Goal: Check status: Check status

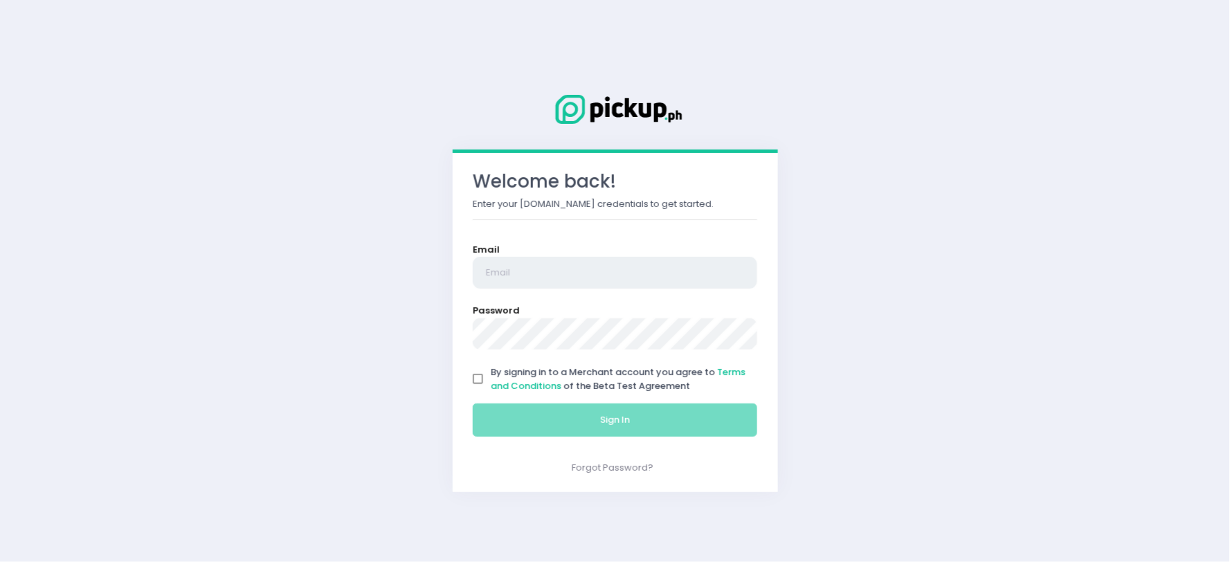
type input "[EMAIL_ADDRESS][DOMAIN_NAME]"
click at [475, 377] on input "By signing in to a Merchant account you agree to Terms and Conditions of the Be…" at bounding box center [478, 379] width 26 height 26
checkbox input "true"
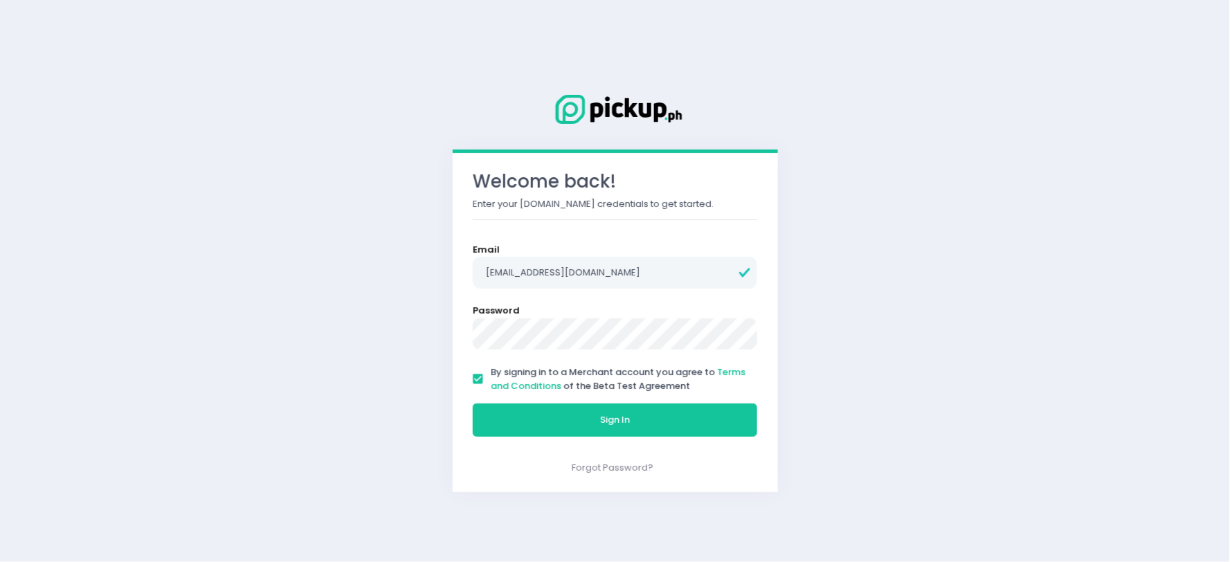
click at [514, 438] on div "Sign In" at bounding box center [615, 420] width 303 height 46
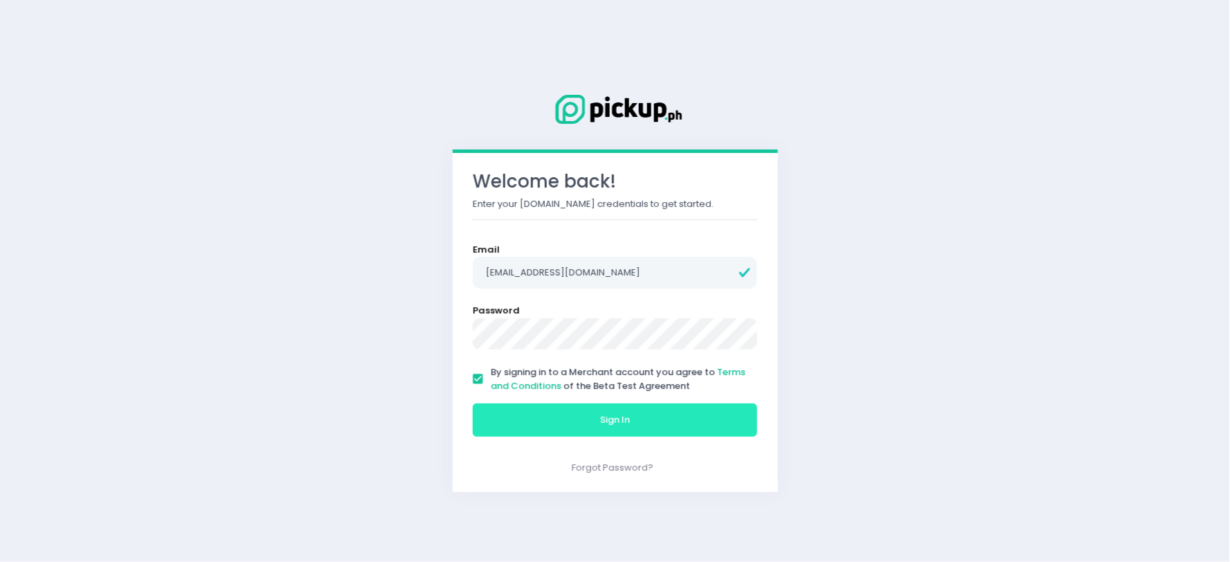
click at [528, 418] on button "Sign In" at bounding box center [615, 420] width 285 height 33
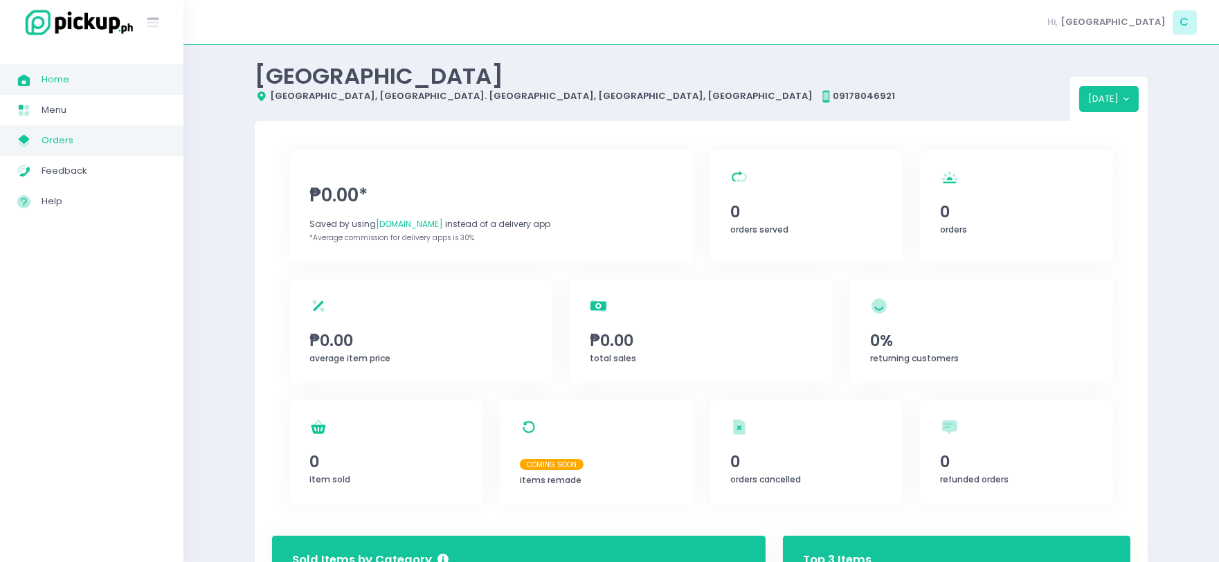
click at [99, 145] on span "Orders" at bounding box center [104, 141] width 125 height 18
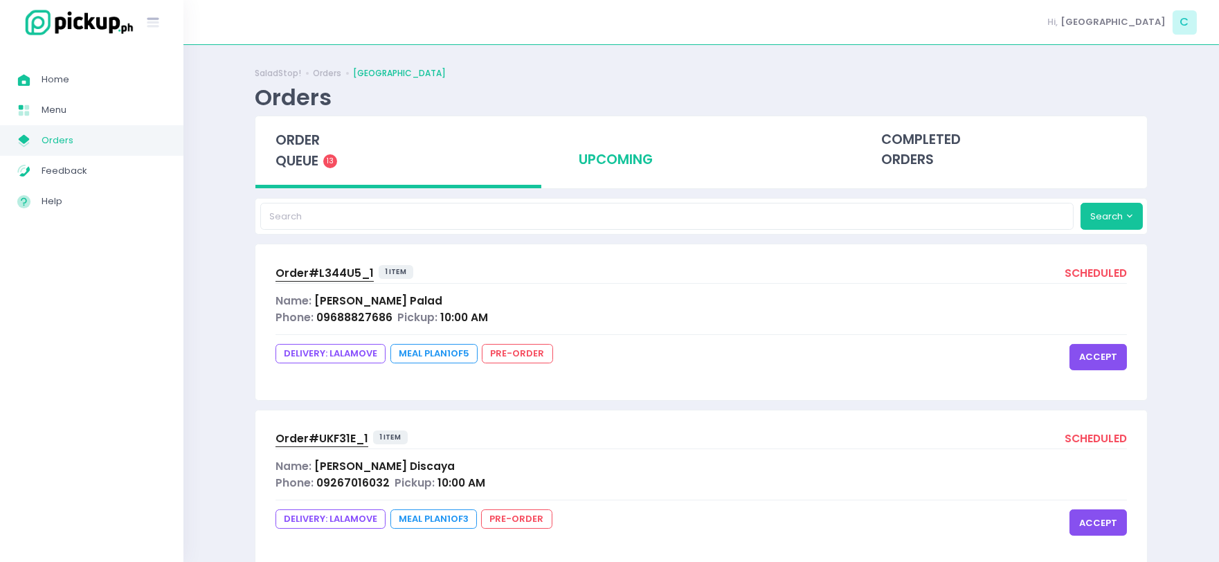
click at [599, 127] on div "upcoming" at bounding box center [702, 150] width 286 height 68
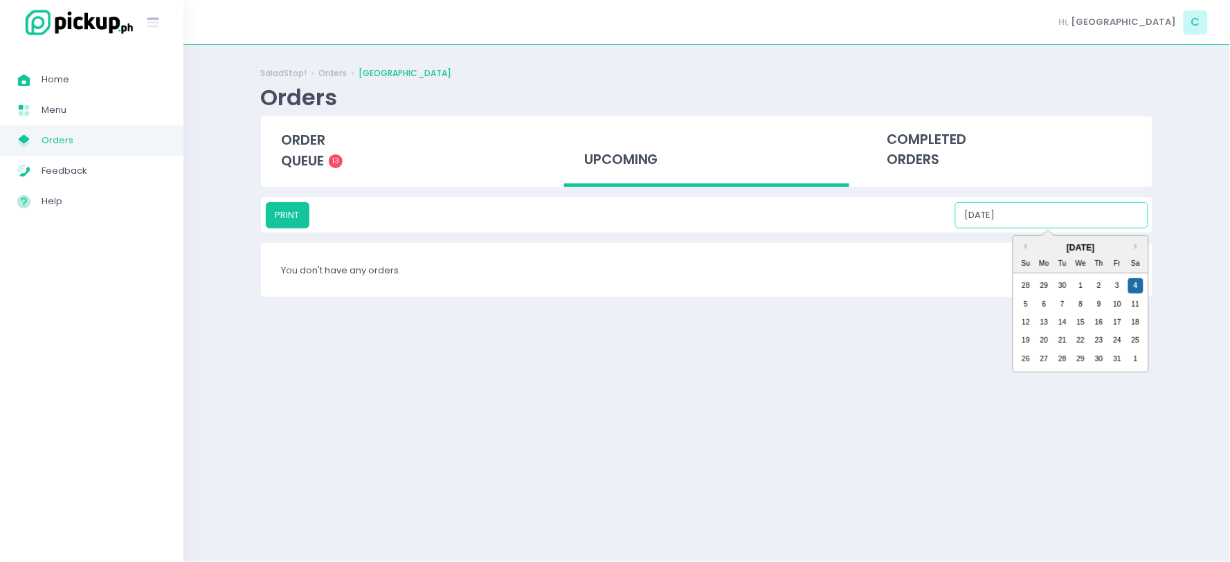
click at [1071, 210] on input "[DATE]" at bounding box center [1051, 215] width 193 height 26
click at [1121, 305] on div "10" at bounding box center [1117, 304] width 15 height 15
type input "[DATE]"
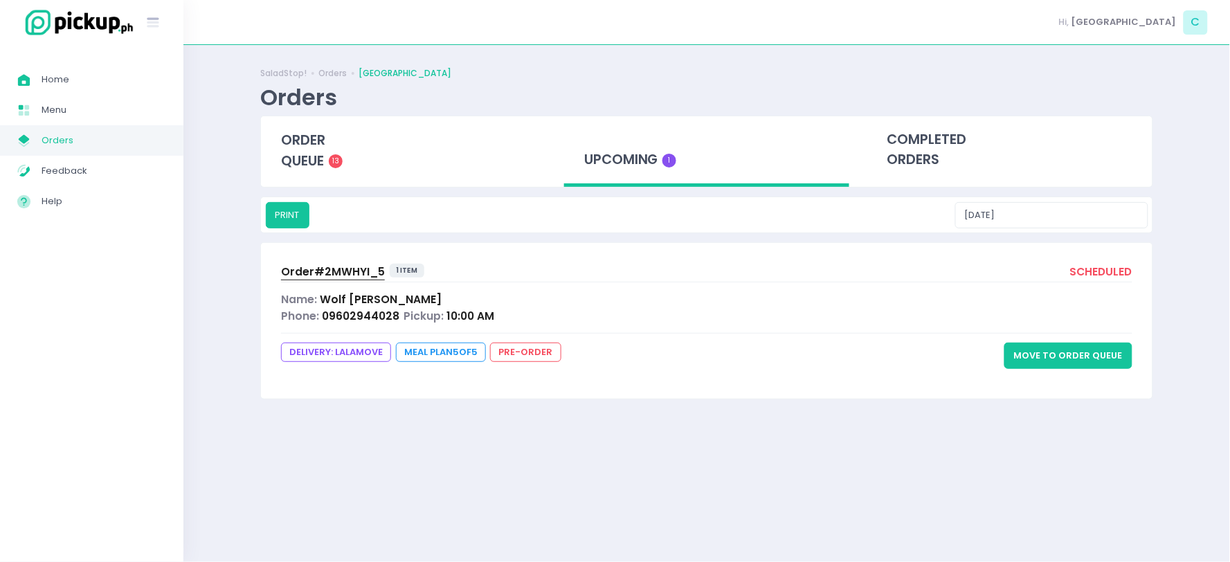
click at [360, 273] on span "Order# 2MWHYI_5" at bounding box center [333, 271] width 104 height 15
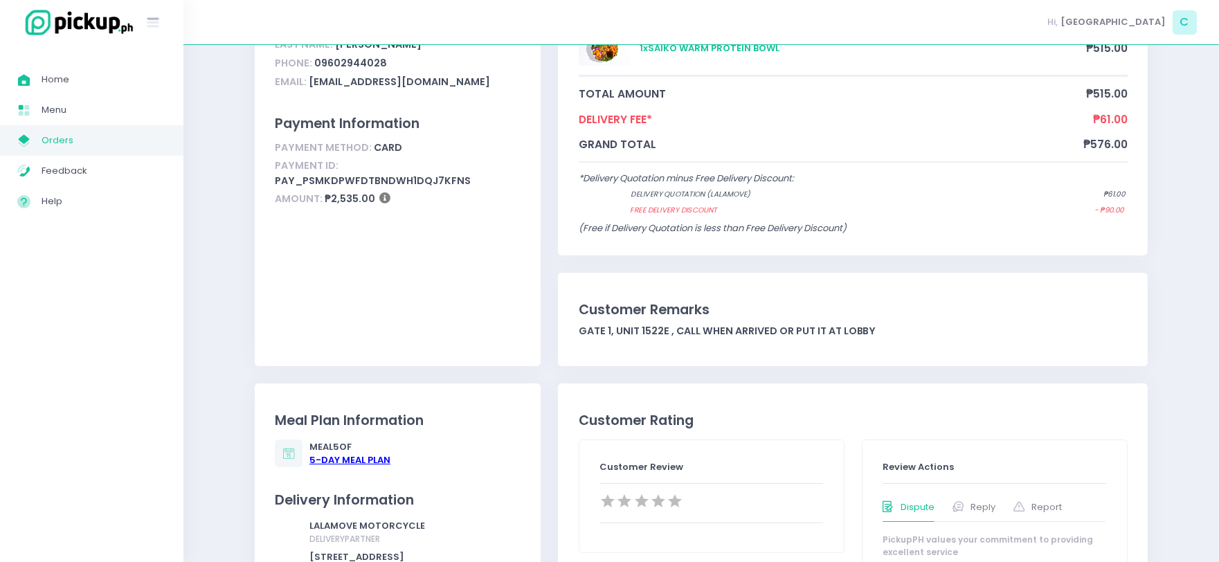
scroll to position [289, 0]
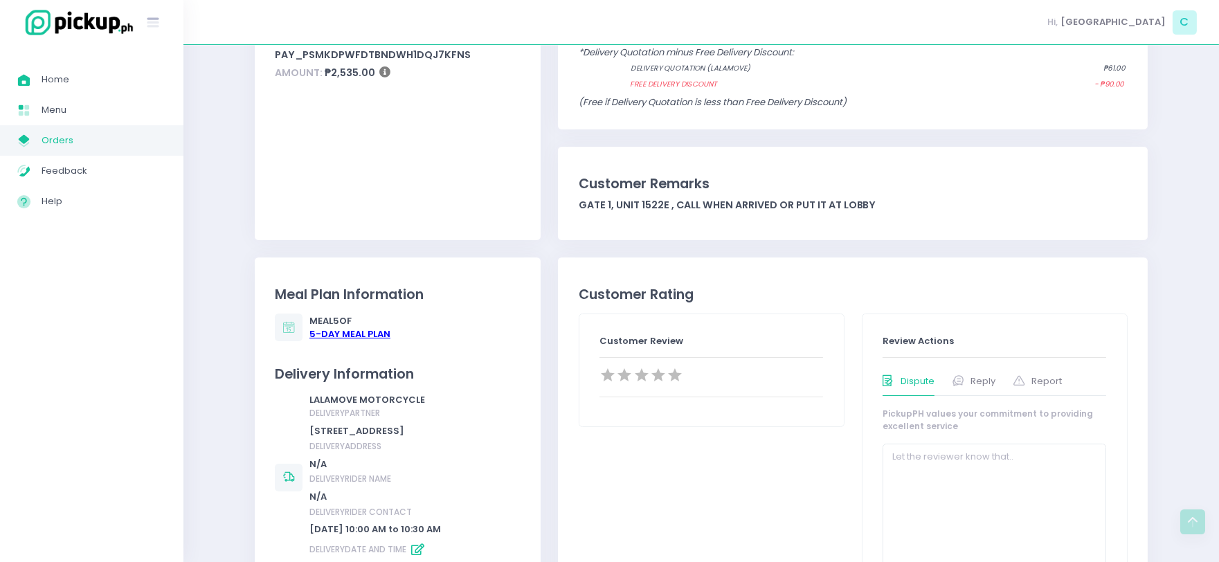
click at [361, 332] on div "5 -Day Meal Plan" at bounding box center [349, 334] width 81 height 14
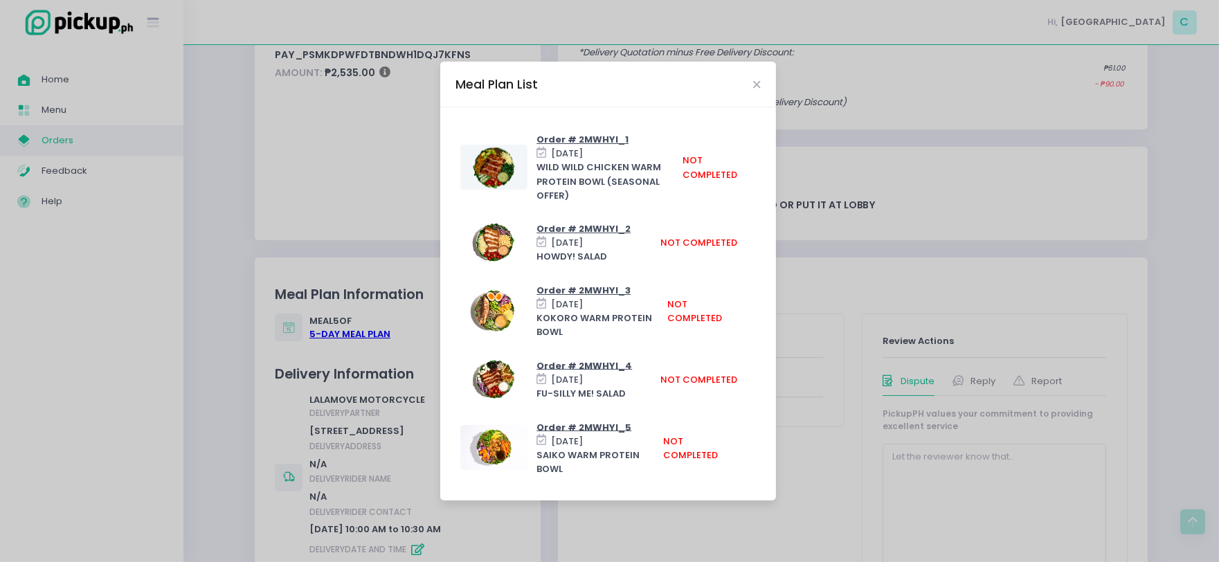
click at [849, 247] on div "Meal Plan List Order # 2MWHYI_1 [DATE] WILD WILD CHICKEN WARM PROTEIN BOWL (SEA…" at bounding box center [609, 281] width 1219 height 562
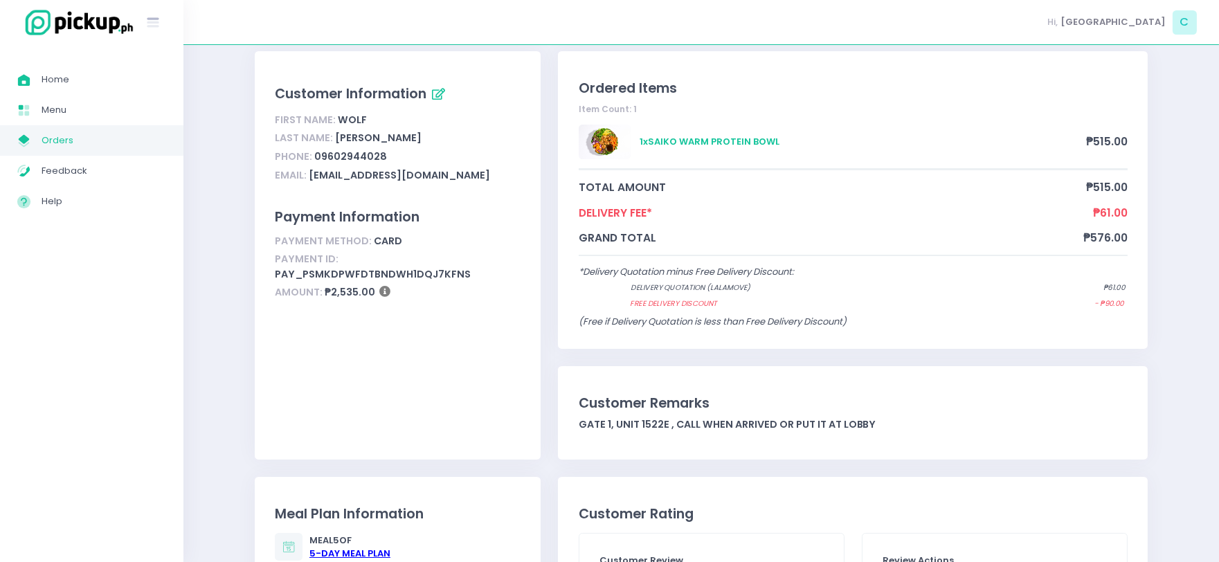
scroll to position [78, 0]
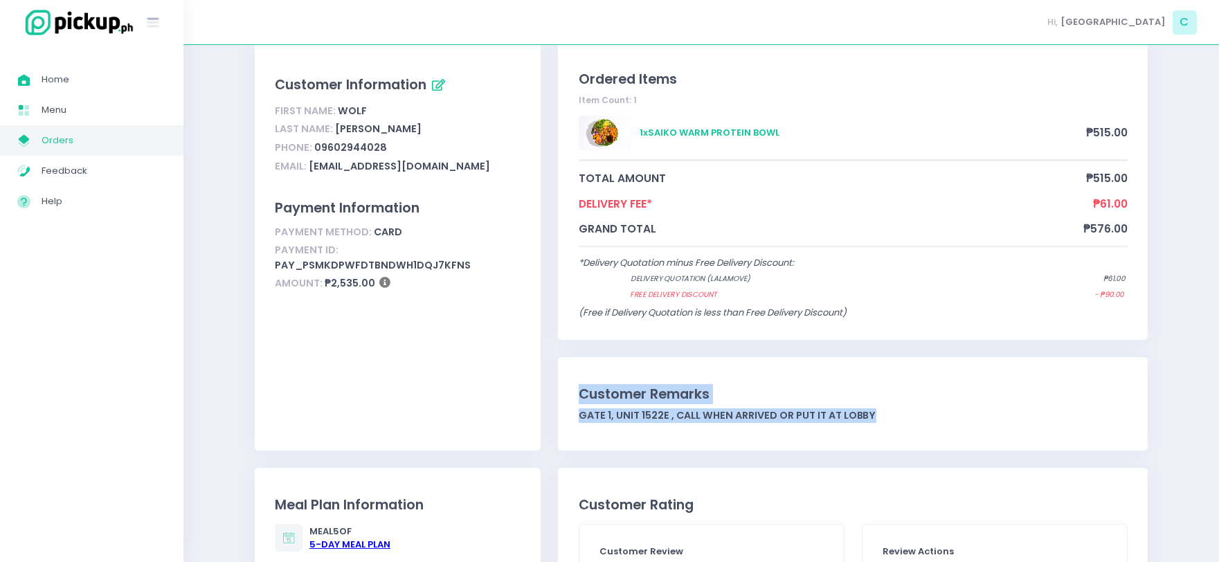
drag, startPoint x: 576, startPoint y: 383, endPoint x: 917, endPoint y: 437, distance: 345.5
click at [917, 437] on div "Customer Remarks Gate 1, Unit 1522E , Call when arrived or put it at lobby" at bounding box center [853, 403] width 590 height 93
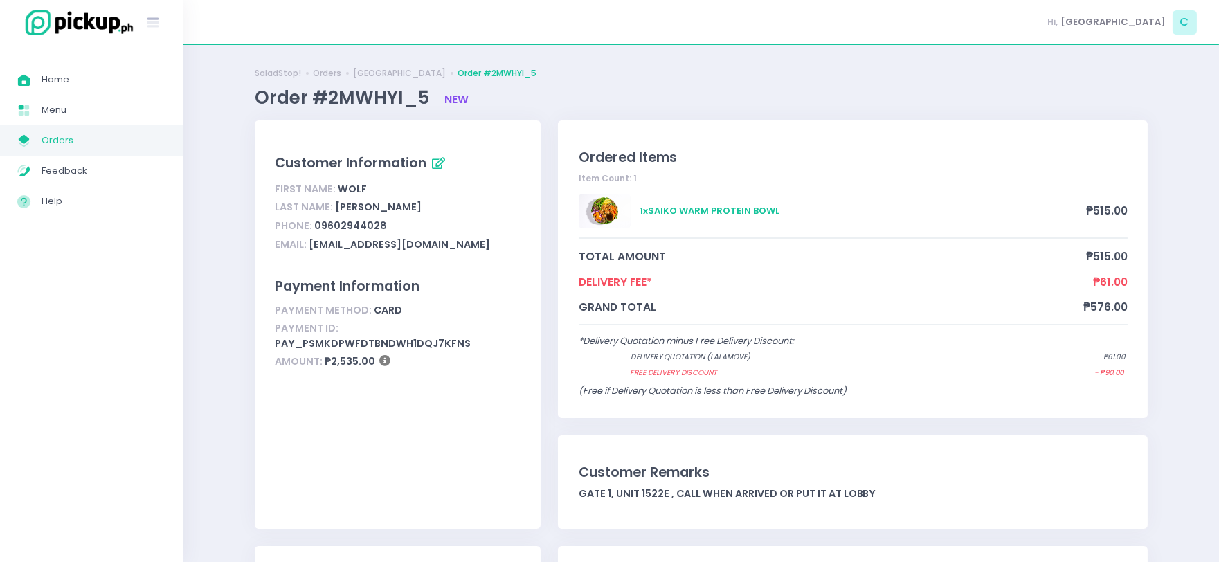
click at [829, 183] on div "Item Count: 1" at bounding box center [853, 178] width 549 height 12
drag, startPoint x: 328, startPoint y: 99, endPoint x: 430, endPoint y: 105, distance: 101.9
click at [430, 105] on span "Order #2MWHYI_5" at bounding box center [344, 97] width 179 height 25
drag, startPoint x: 425, startPoint y: 97, endPoint x: 329, endPoint y: 104, distance: 96.5
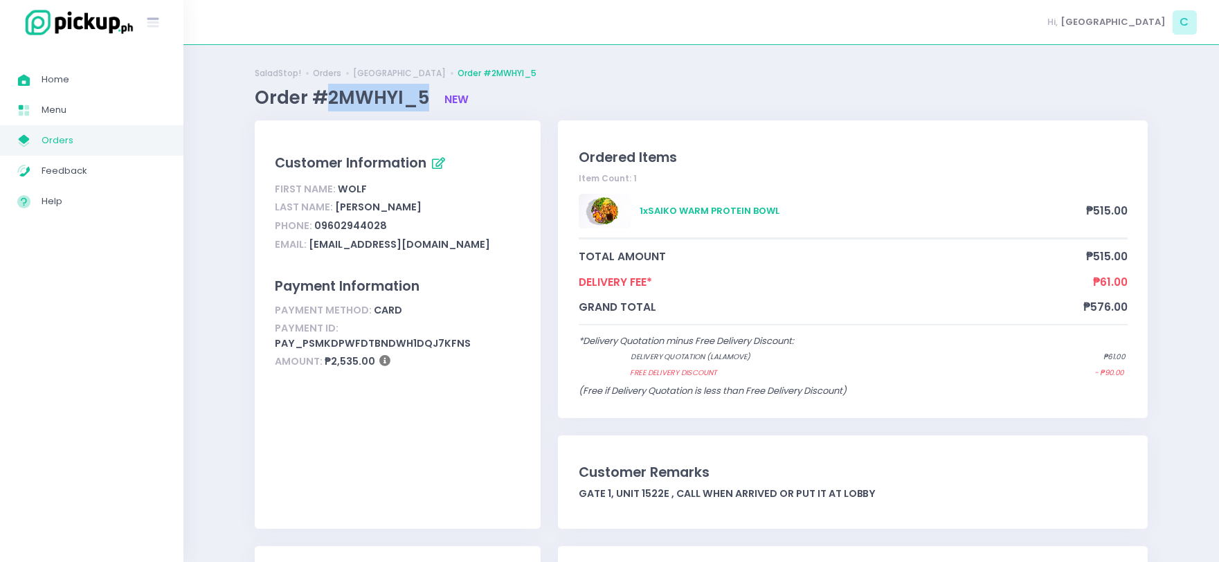
click at [329, 104] on span "Order #2MWHYI_5" at bounding box center [344, 97] width 179 height 25
copy span "2MWHYI_5"
drag, startPoint x: 374, startPoint y: 368, endPoint x: 324, endPoint y: 368, distance: 49.8
click at [324, 368] on div "Amount: ₱2,535.00" at bounding box center [398, 362] width 246 height 19
copy div "₱2,535.00"
